Goal: Task Accomplishment & Management: Manage account settings

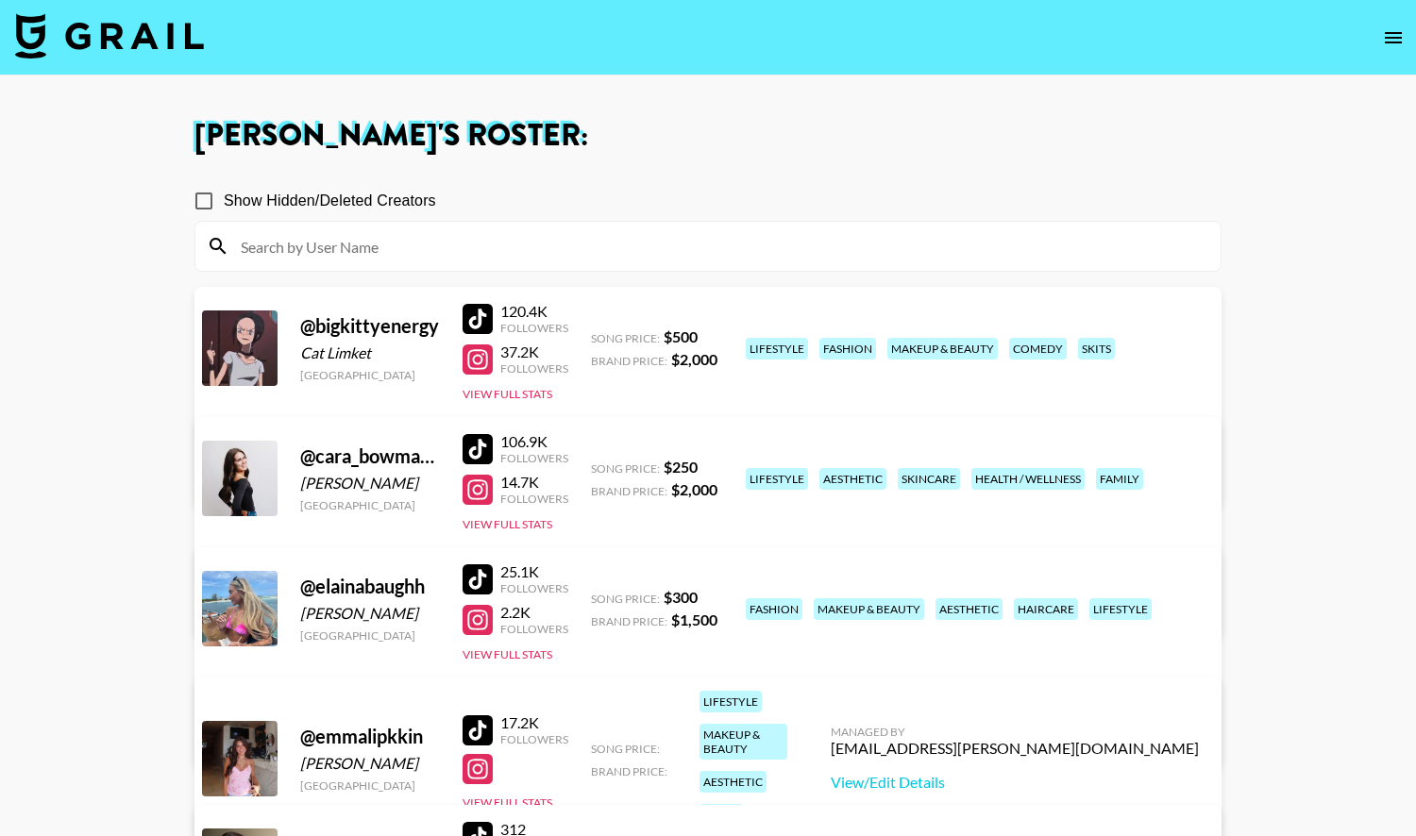
scroll to position [203, 0]
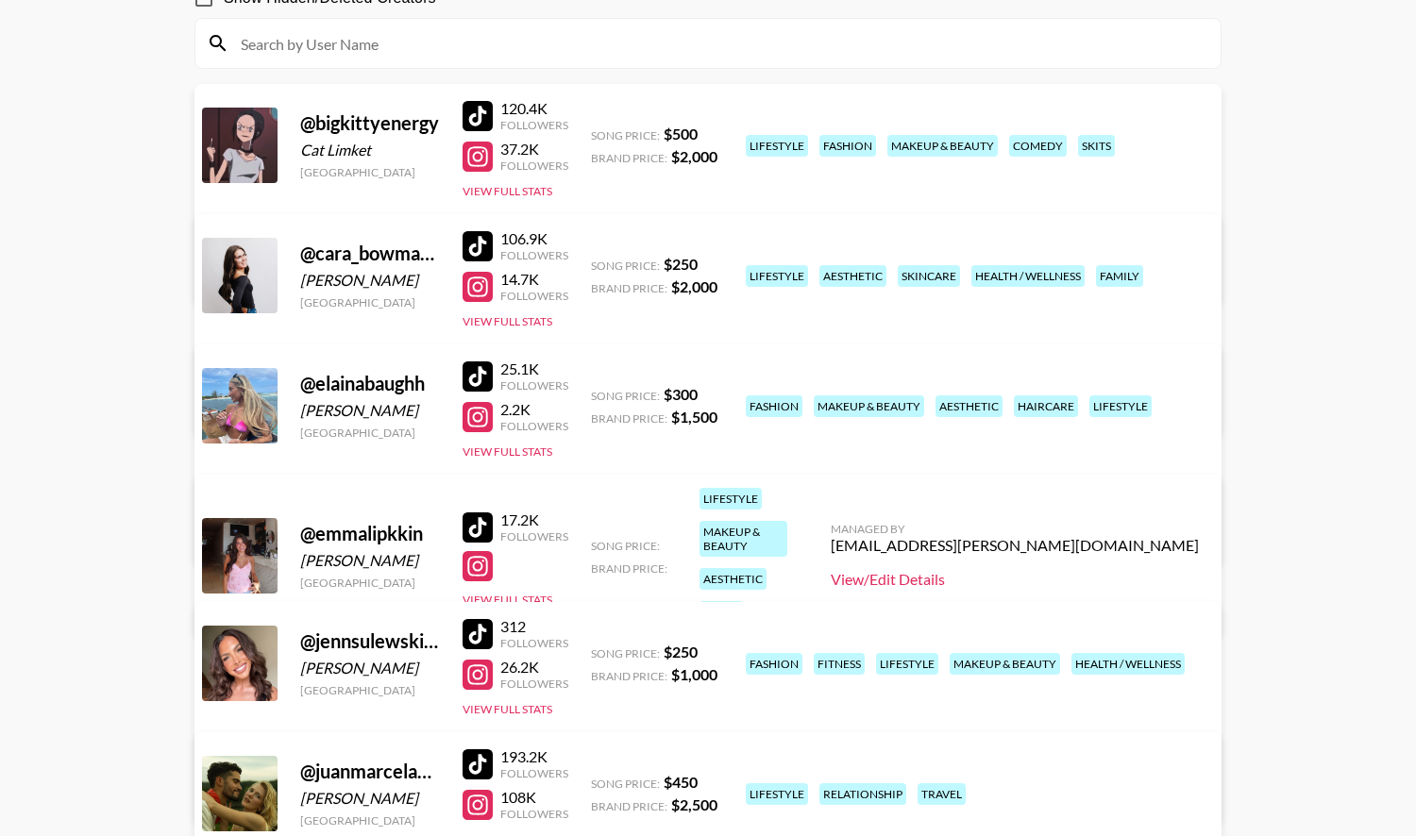
click at [1027, 570] on link "View/Edit Details" at bounding box center [1015, 579] width 368 height 19
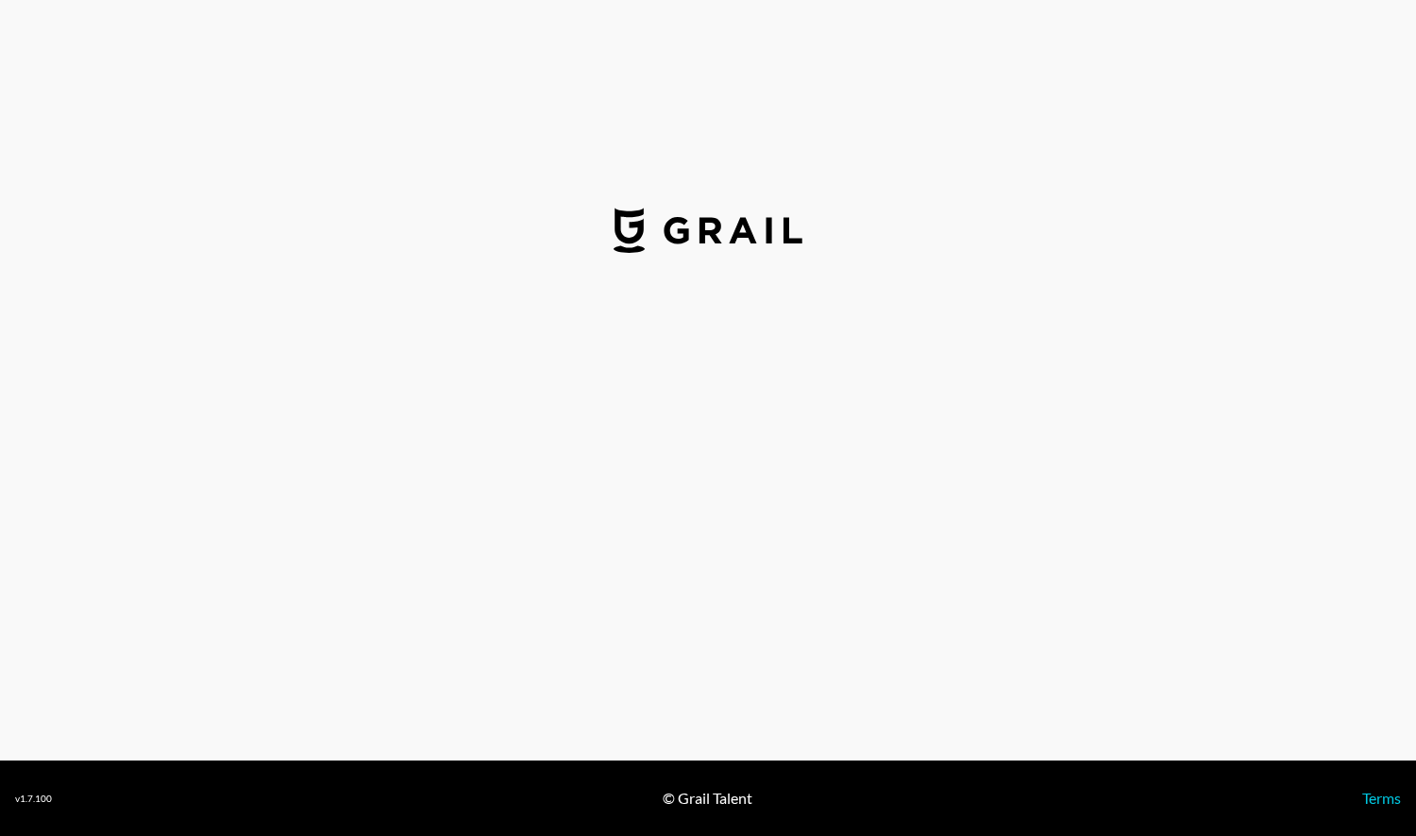
select select "USD"
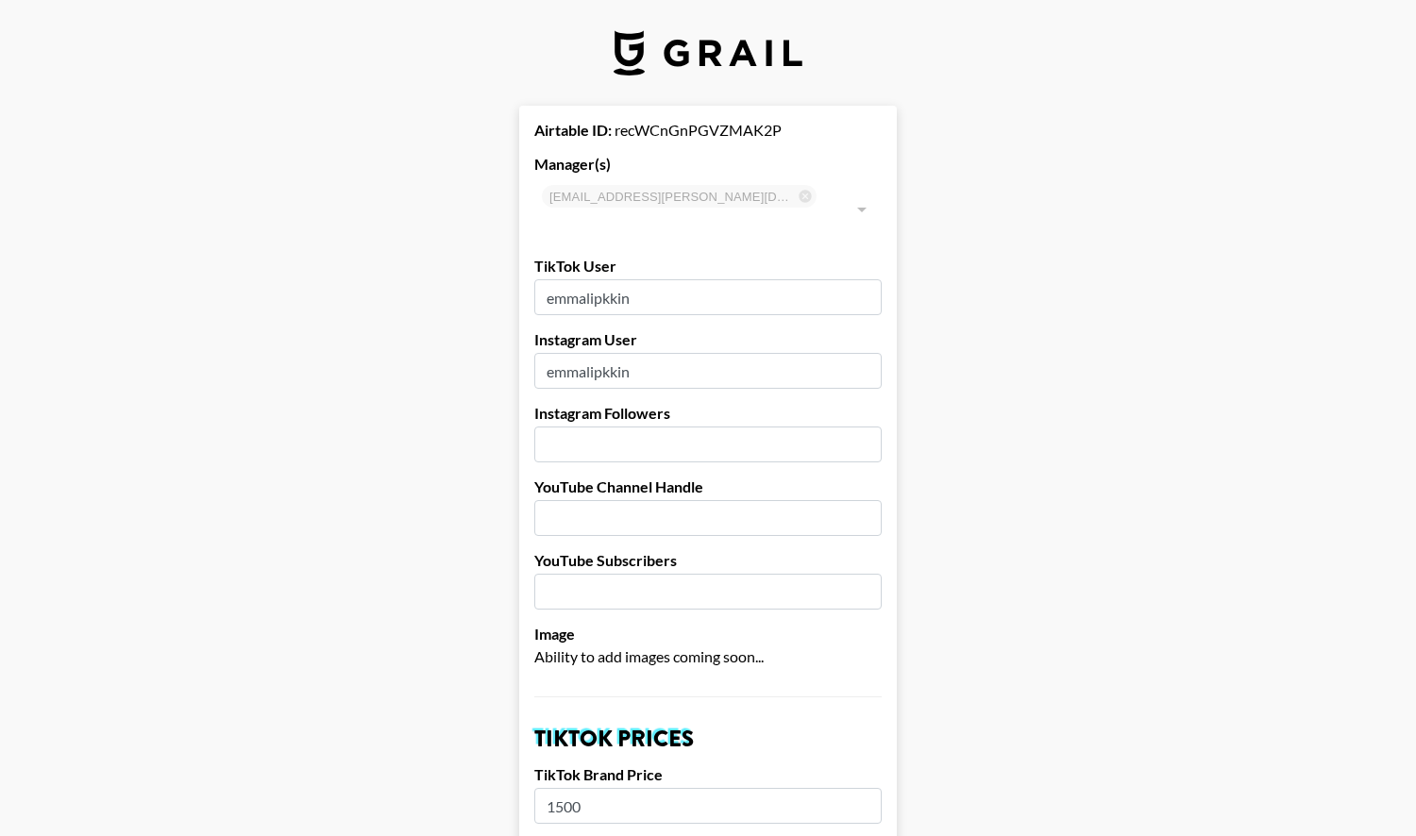
click at [779, 353] on input "emmalipkkin" at bounding box center [707, 371] width 347 height 36
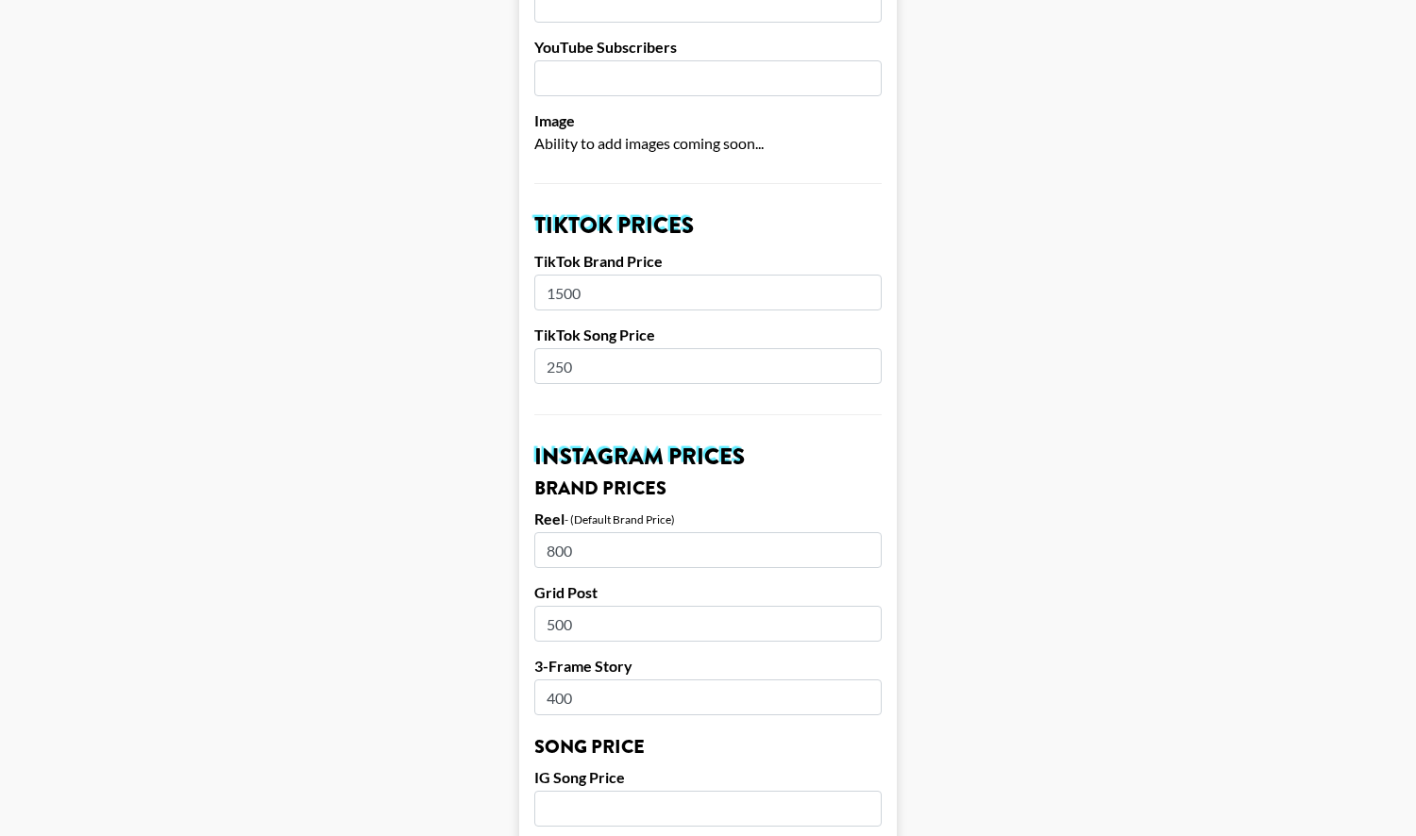
scroll to position [517, 0]
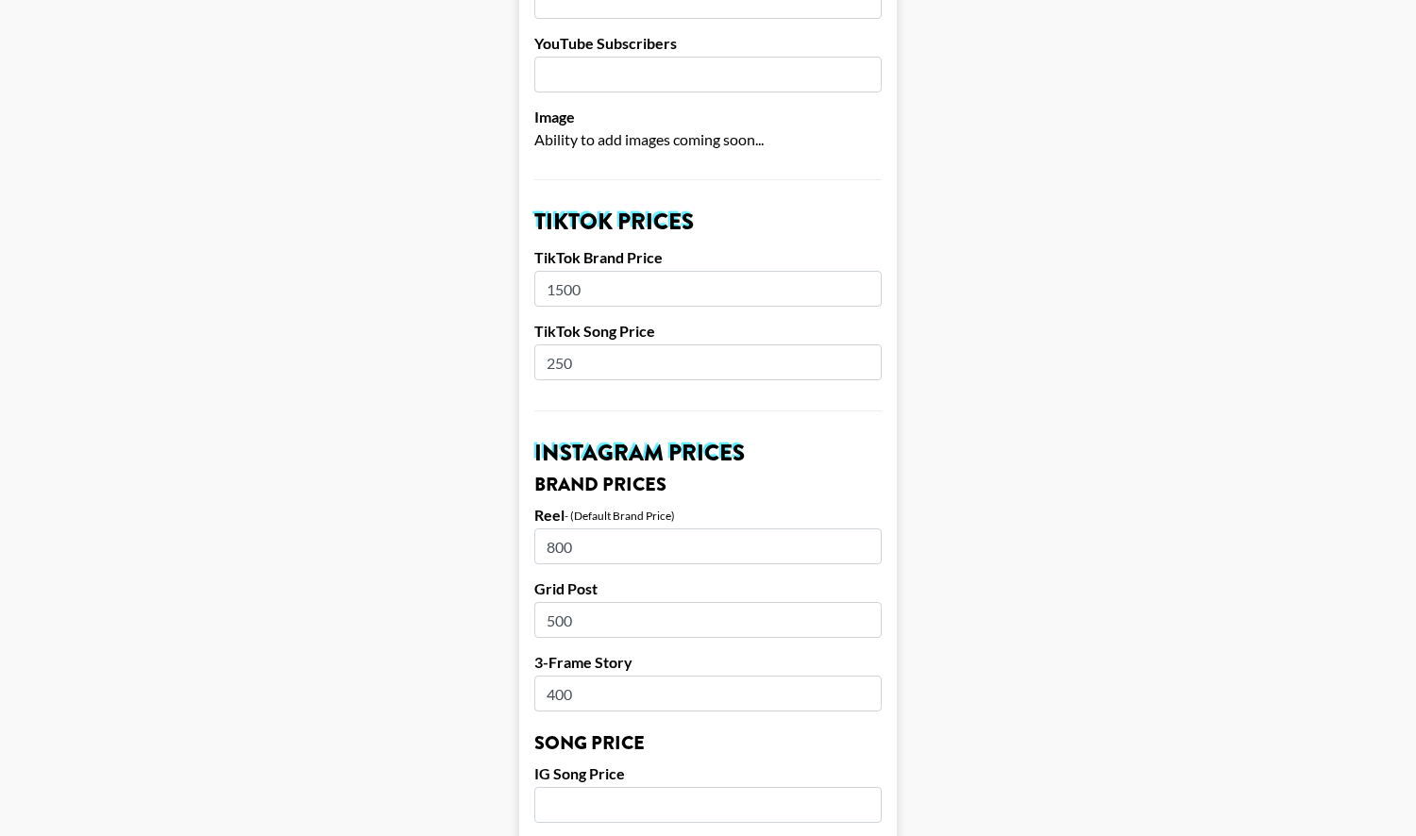
drag, startPoint x: 595, startPoint y: 520, endPoint x: 496, endPoint y: 519, distance: 98.2
click at [496, 519] on main "Airtable ID: recWCnGnPGVZMAK2P Manager(s) [EMAIL_ADDRESS][PERSON_NAME][DOMAIN_N…" at bounding box center [708, 776] width 1386 height 2376
type input "1500"
click at [580, 676] on input "400" at bounding box center [707, 694] width 347 height 36
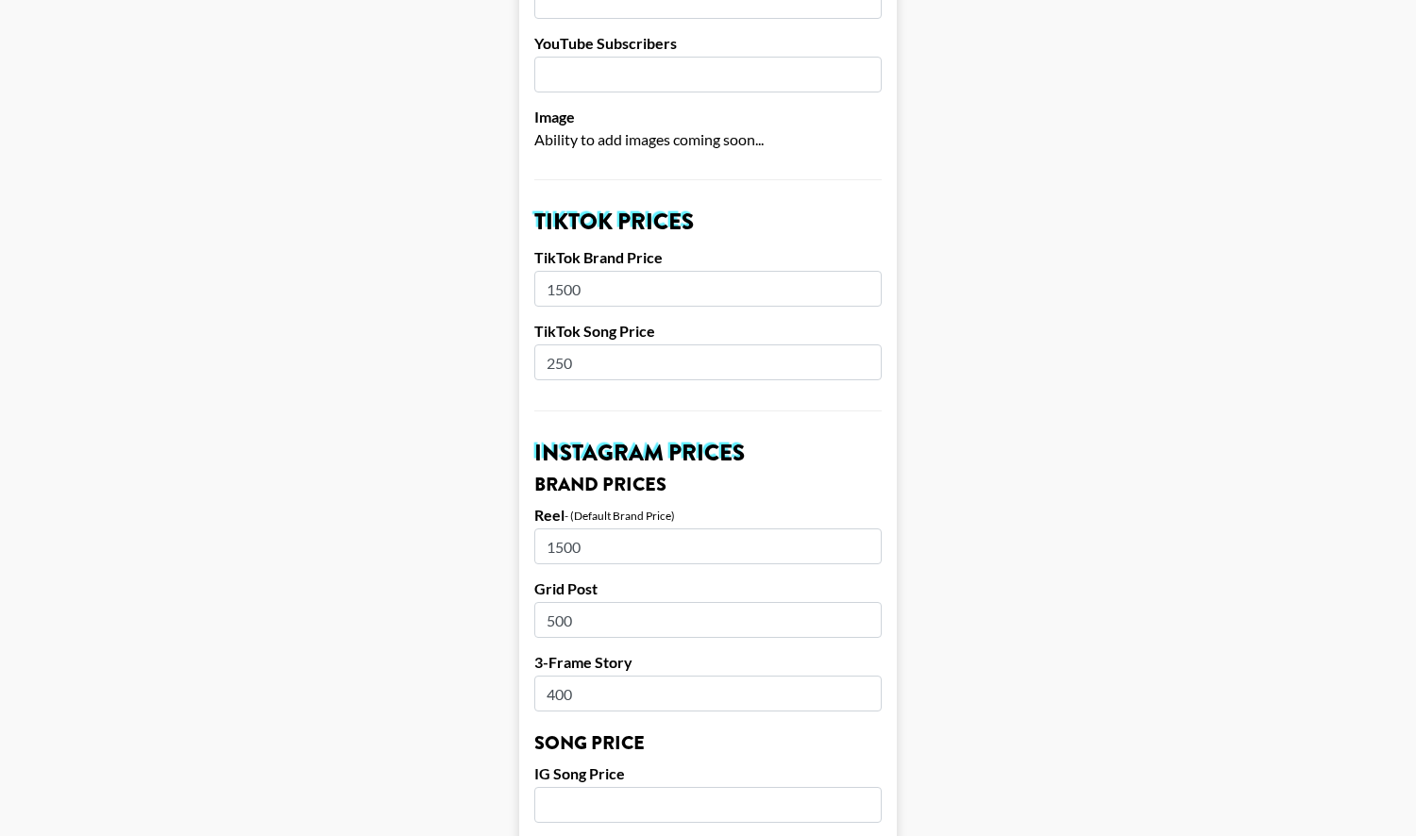
drag, startPoint x: 590, startPoint y: 665, endPoint x: 524, endPoint y: 664, distance: 66.1
click at [524, 664] on form "Airtable ID: recWCnGnPGVZMAK2P Manager(s) [EMAIL_ADDRESS][PERSON_NAME][DOMAIN_N…" at bounding box center [708, 776] width 378 height 2376
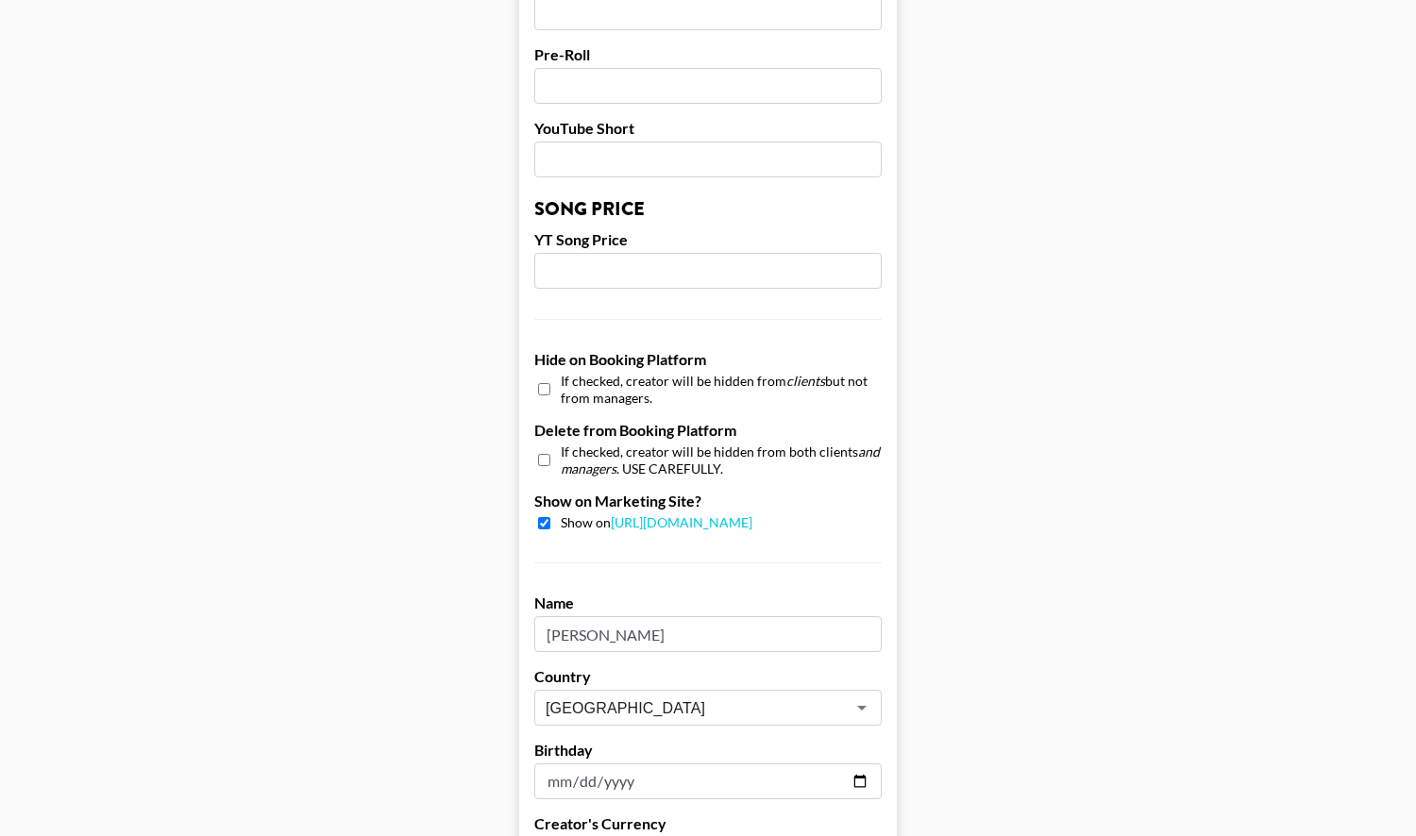
scroll to position [1721, 0]
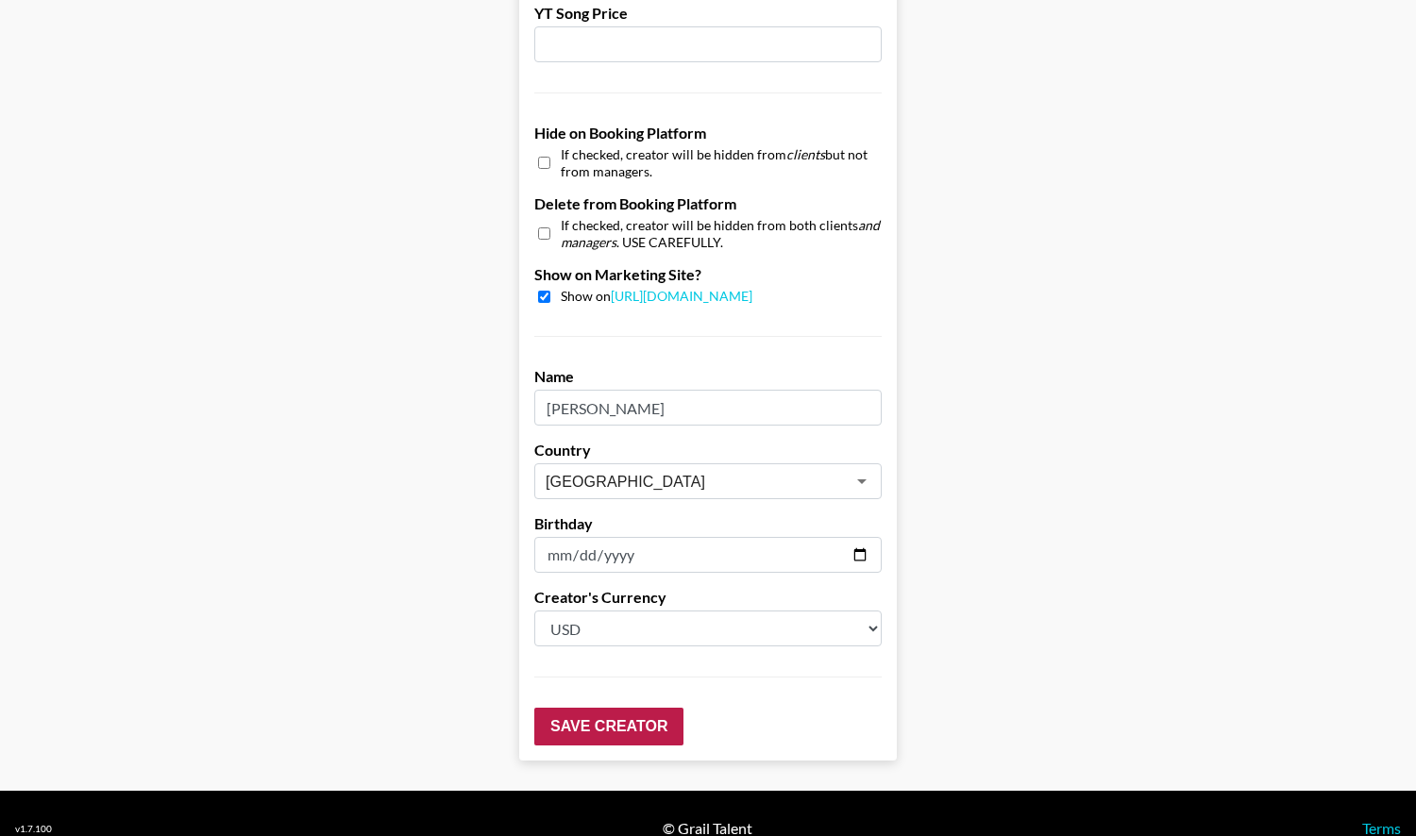
type input "500"
click at [648, 708] on input "Save Creator" at bounding box center [608, 727] width 149 height 38
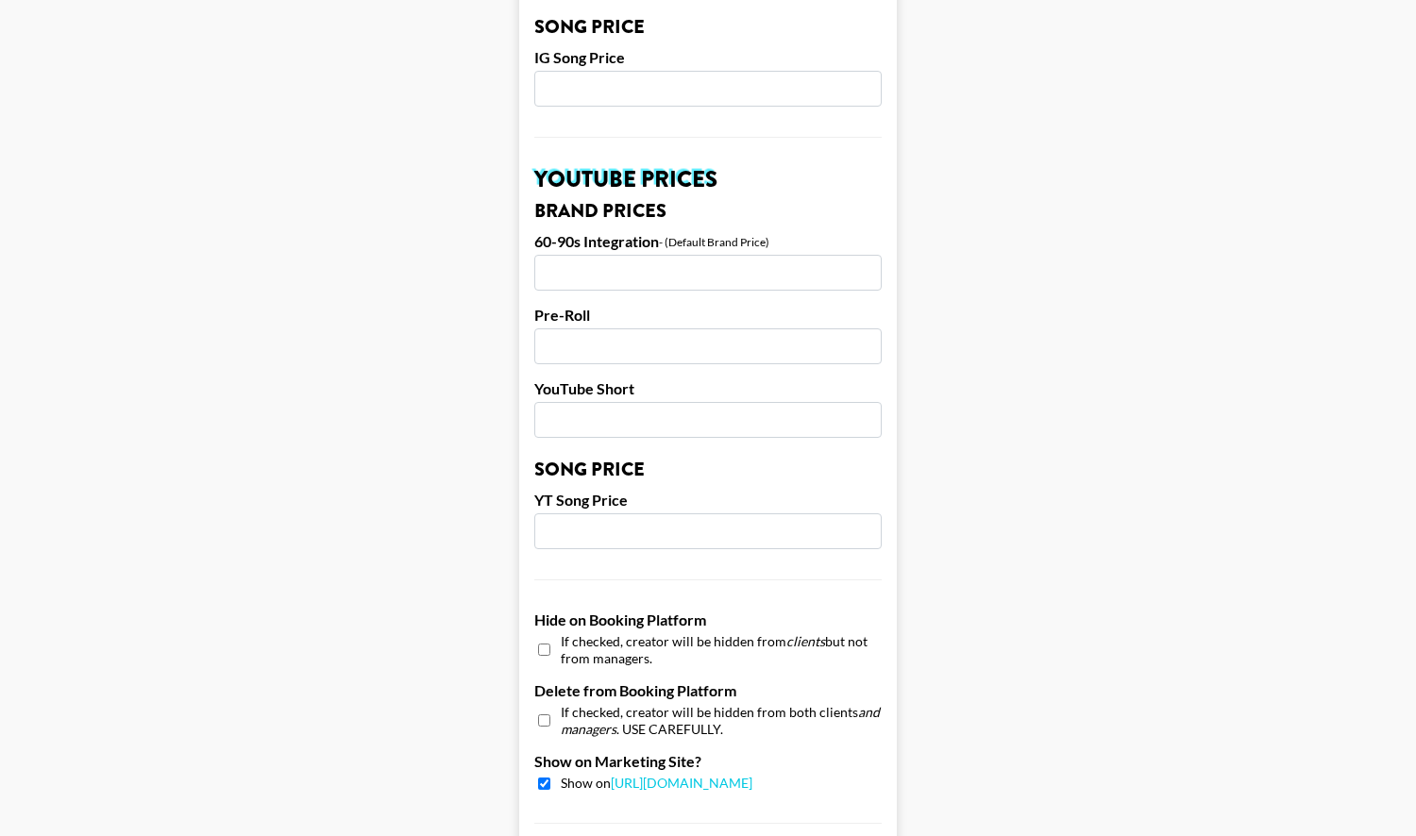
scroll to position [1782, 0]
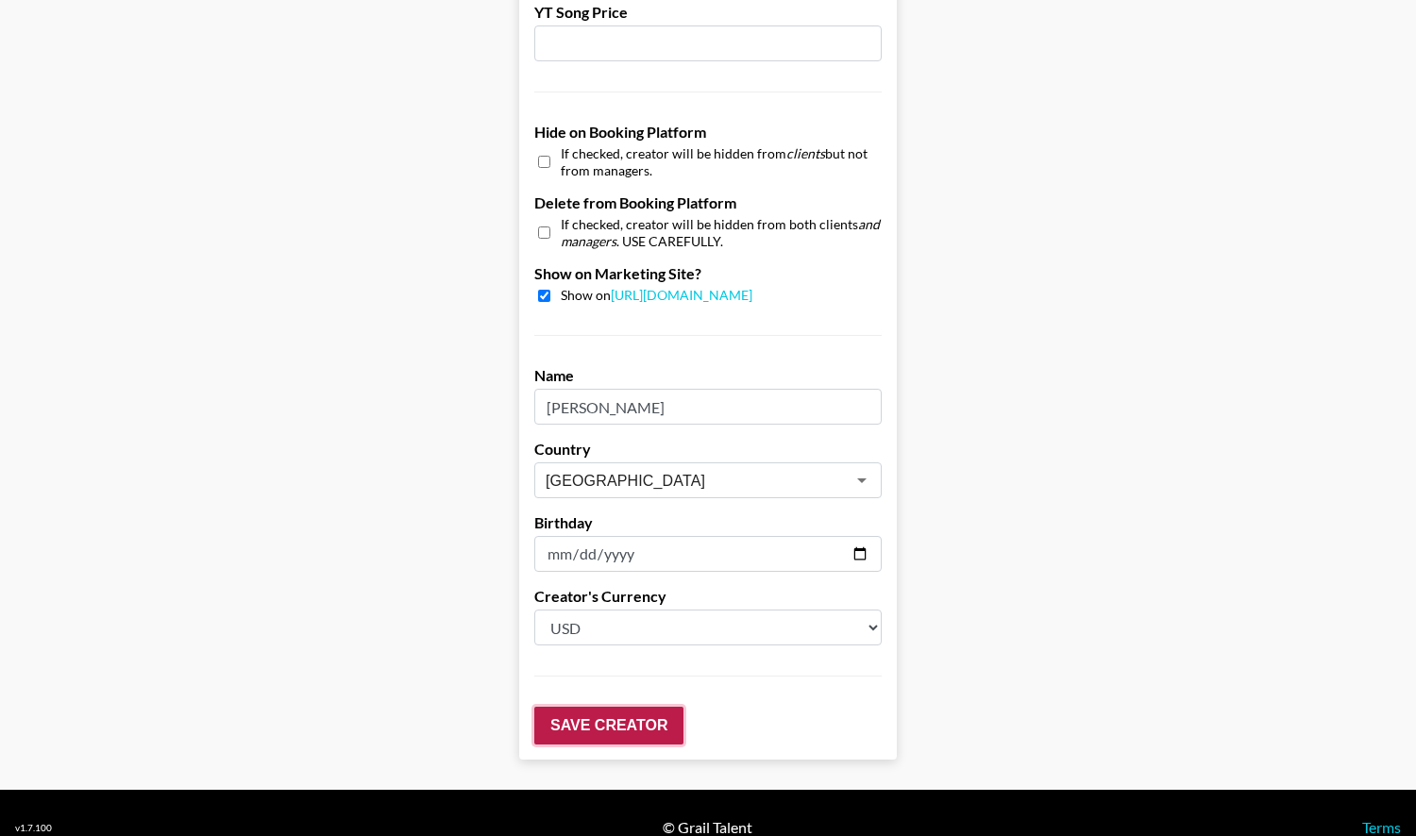
click at [634, 707] on input "Save Creator" at bounding box center [608, 726] width 149 height 38
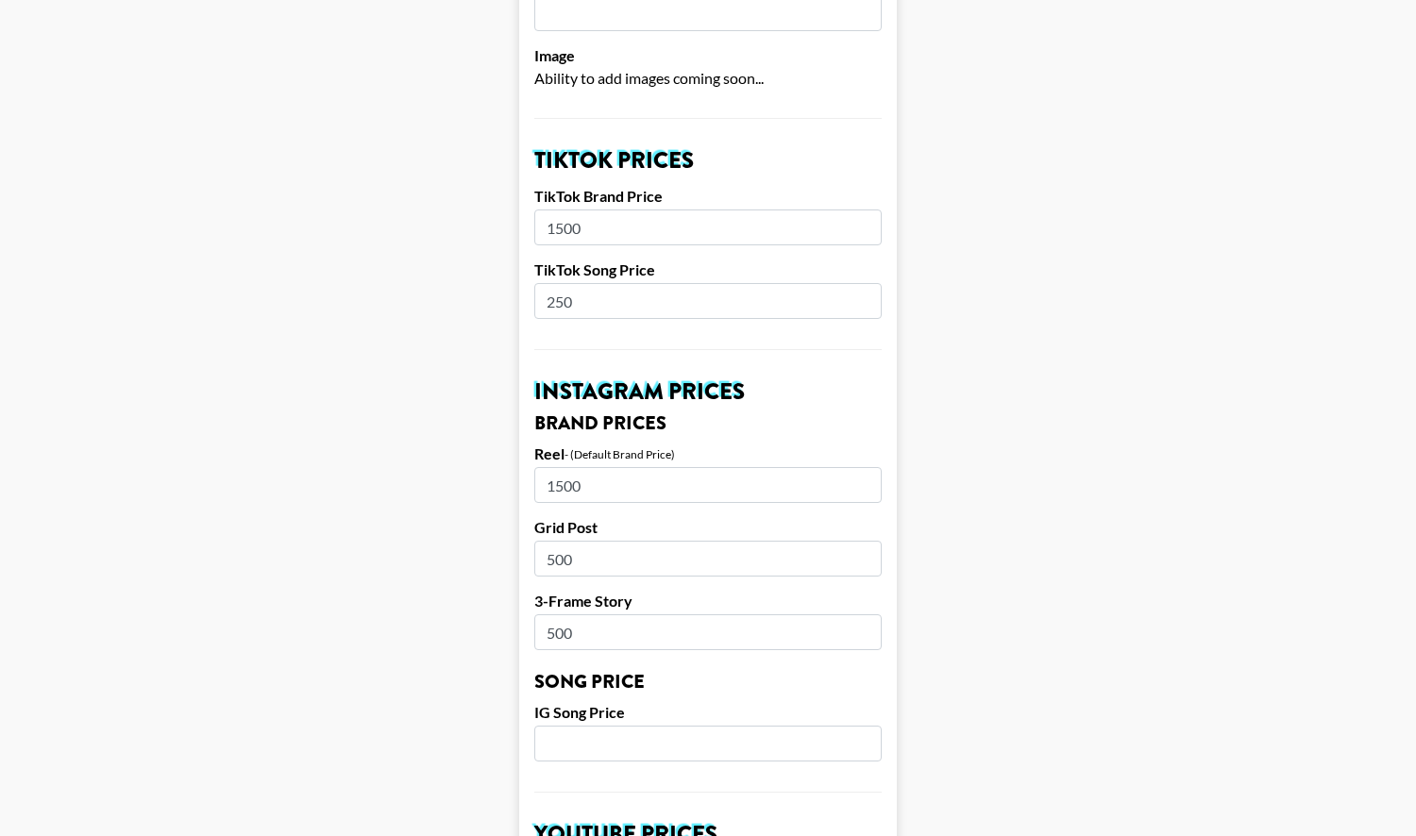
scroll to position [640, 0]
click at [697, 540] on input "500" at bounding box center [707, 558] width 347 height 36
type input "750"
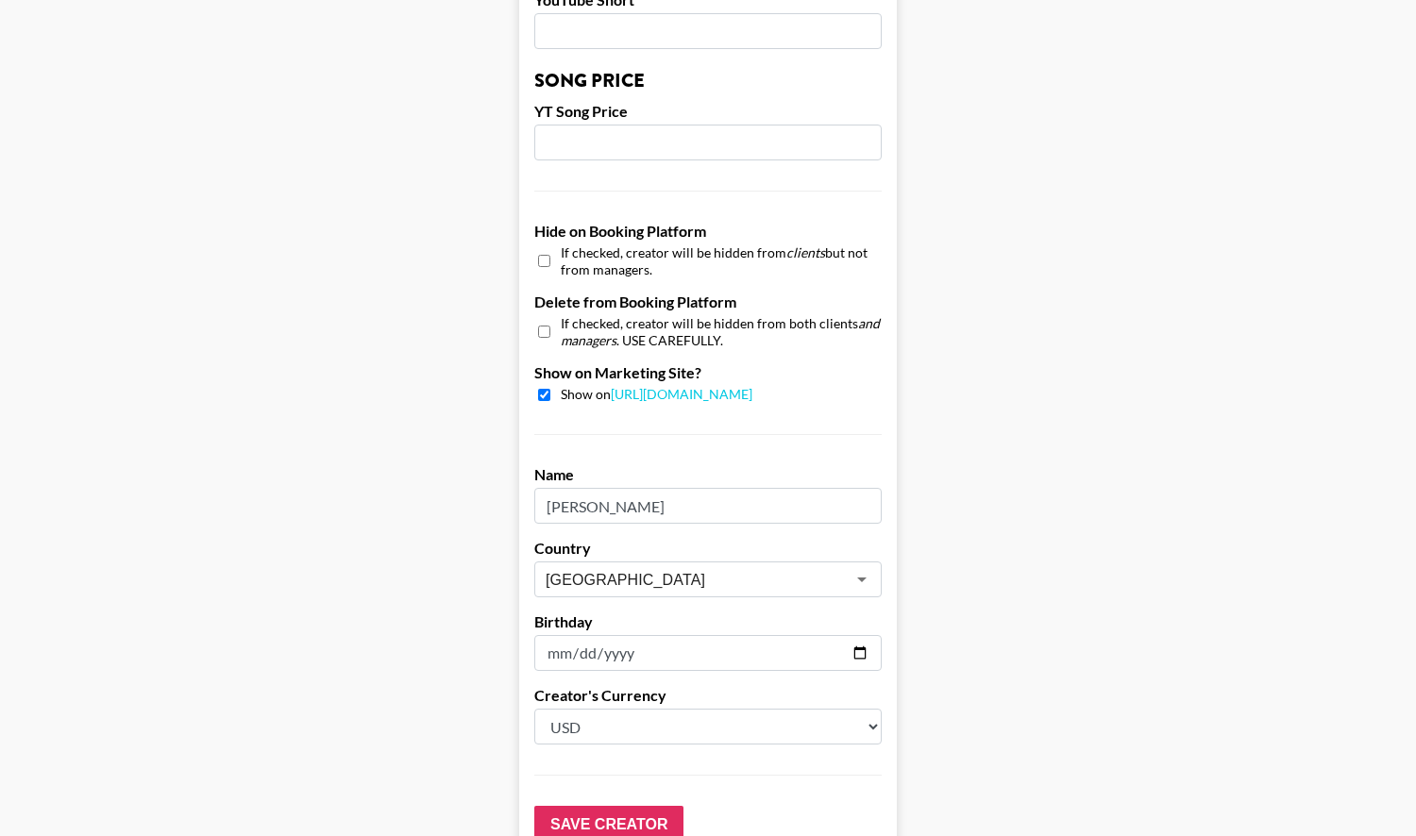
scroll to position [1782, 0]
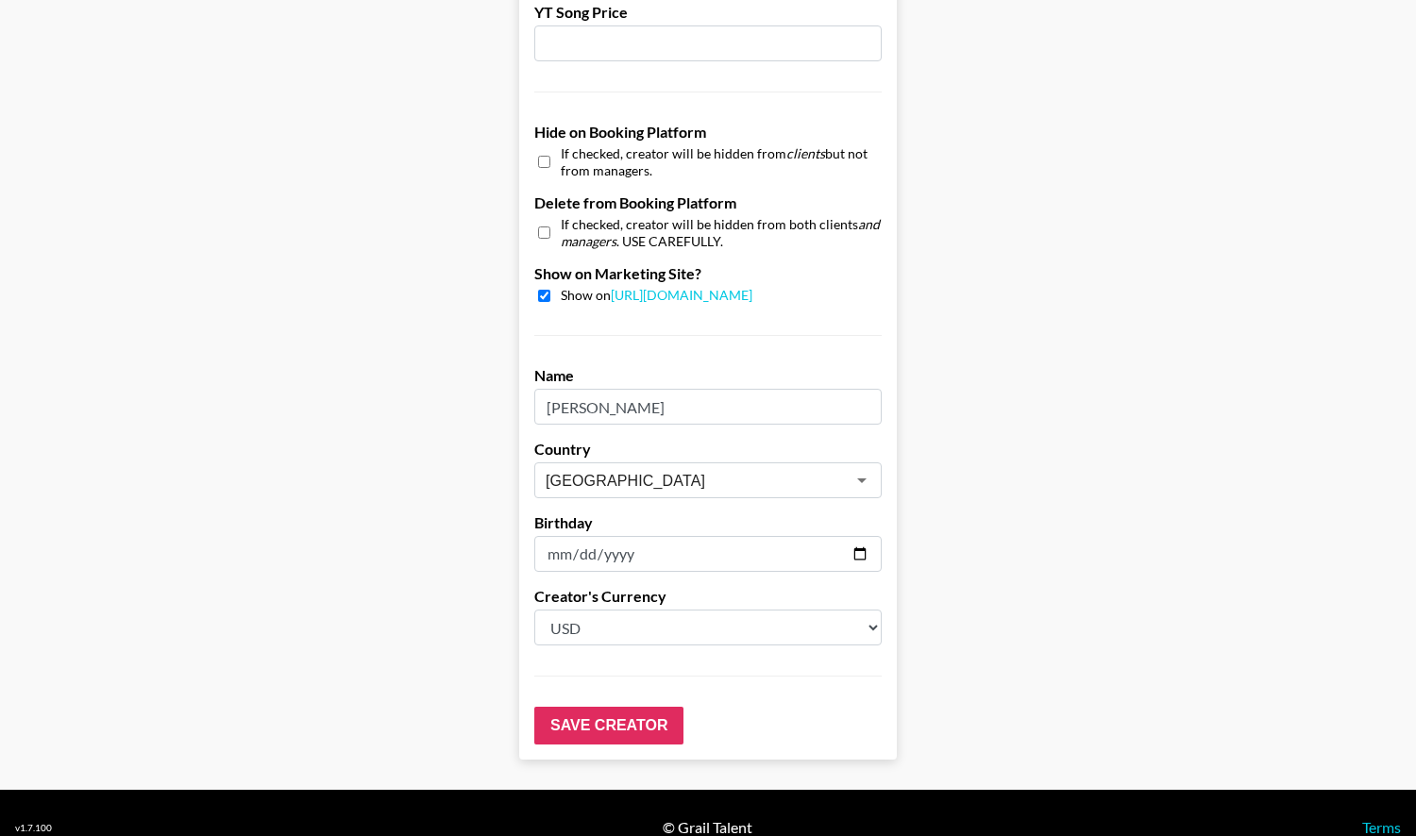
click at [637, 707] on input "Save Creator" at bounding box center [608, 726] width 149 height 38
